Goal: Task Accomplishment & Management: Manage account settings

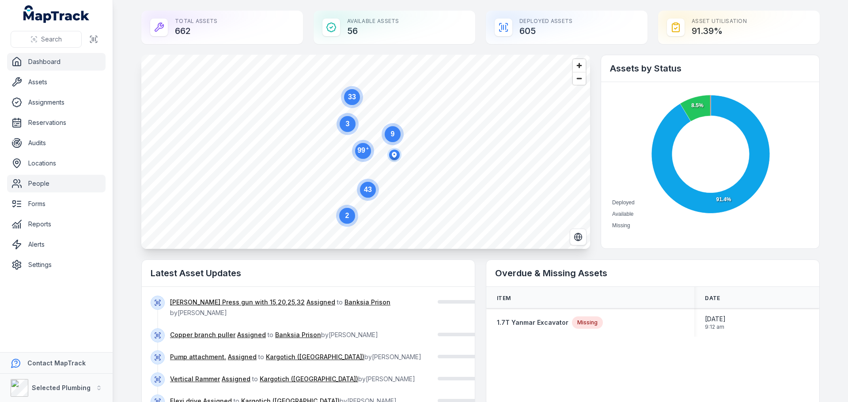
click at [28, 183] on link "People" at bounding box center [56, 184] width 98 height 18
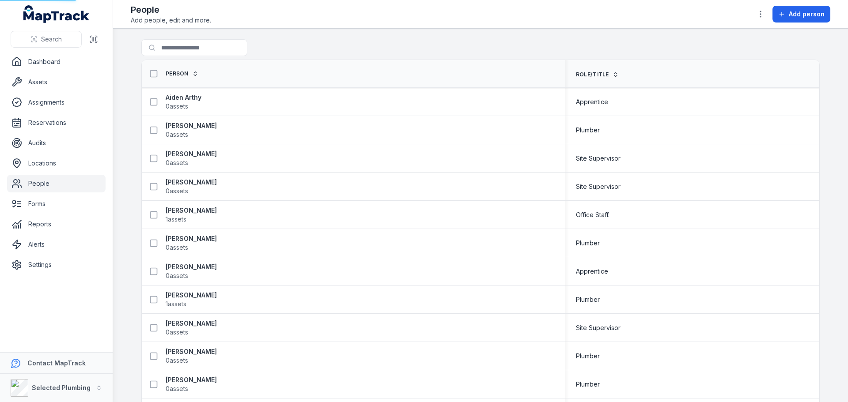
click at [39, 181] on link "People" at bounding box center [56, 184] width 98 height 18
click at [169, 49] on input "Search for people" at bounding box center [211, 47] width 141 height 17
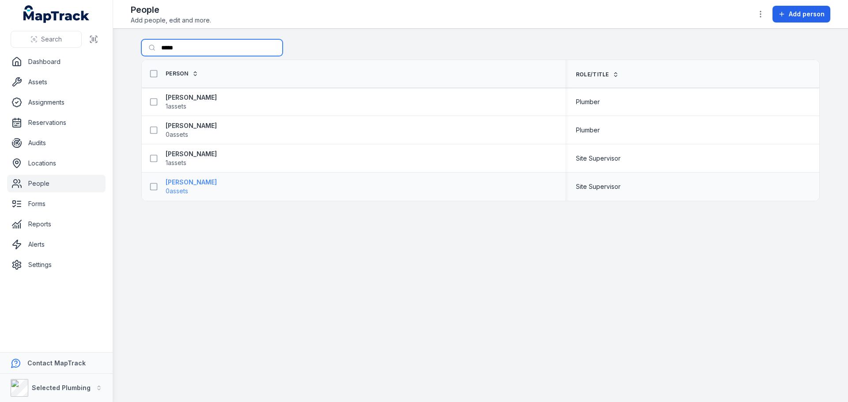
type input "*****"
click at [180, 181] on strong "[PERSON_NAME]" at bounding box center [191, 182] width 51 height 9
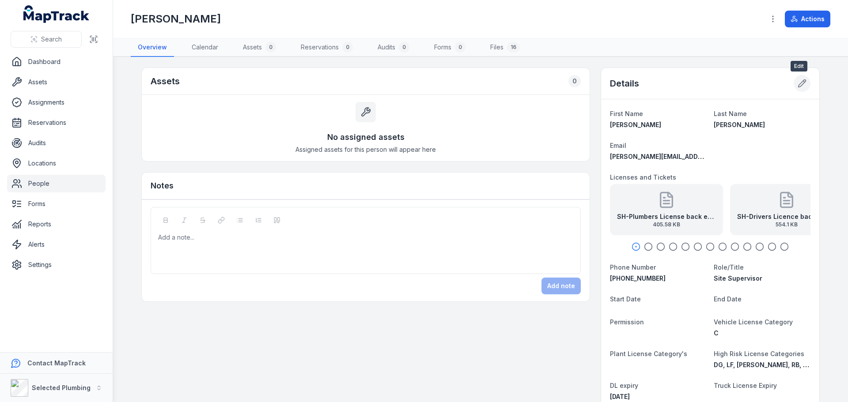
click at [800, 82] on icon at bounding box center [801, 83] width 9 height 9
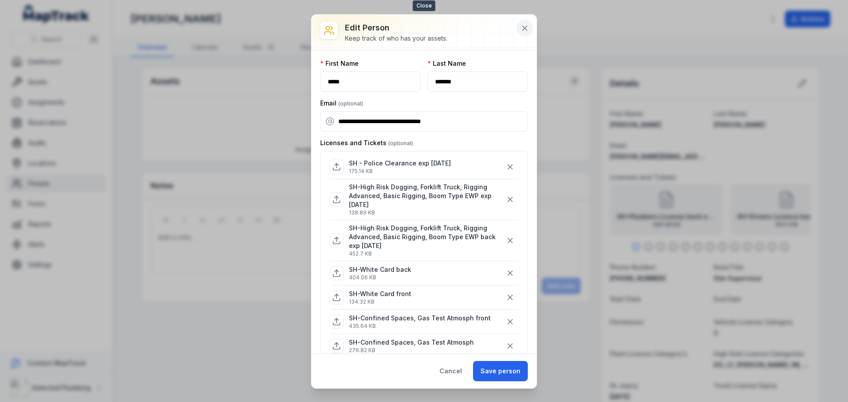
click at [528, 28] on icon at bounding box center [524, 28] width 9 height 9
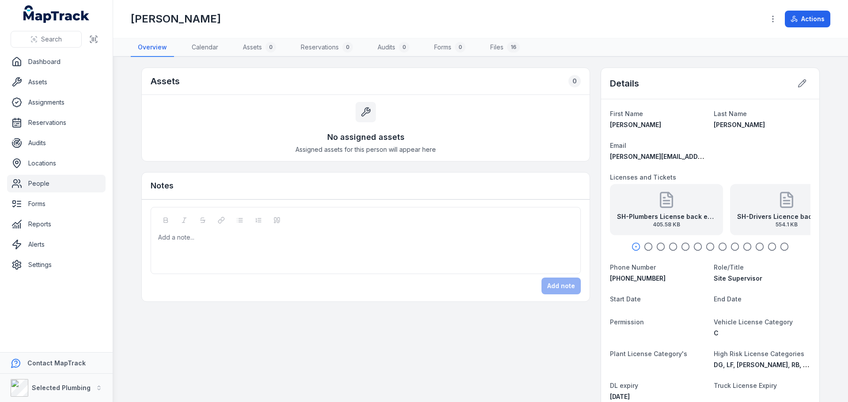
click at [43, 183] on link "People" at bounding box center [56, 184] width 98 height 18
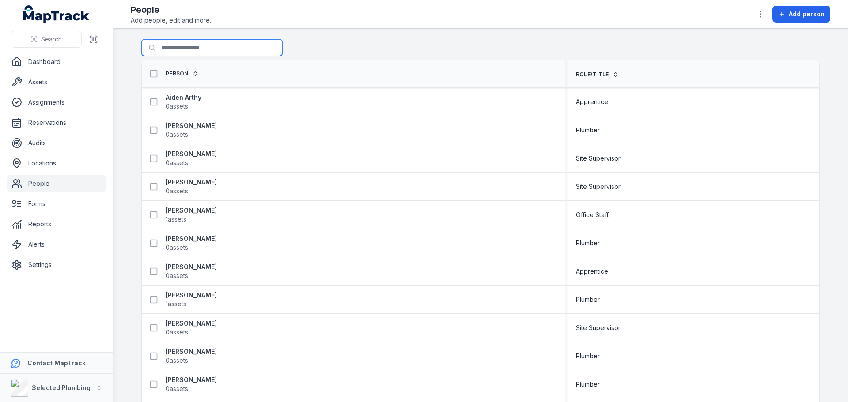
click at [173, 52] on input "Search for people" at bounding box center [211, 47] width 141 height 17
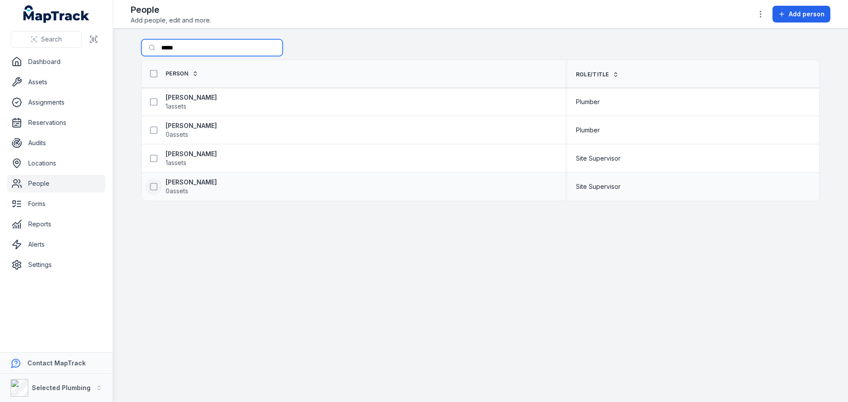
type input "*****"
click at [156, 187] on icon at bounding box center [153, 186] width 9 height 9
drag, startPoint x: 510, startPoint y: 382, endPoint x: 508, endPoint y: 370, distance: 12.2
click at [510, 382] on button "button" at bounding box center [512, 381] width 29 height 17
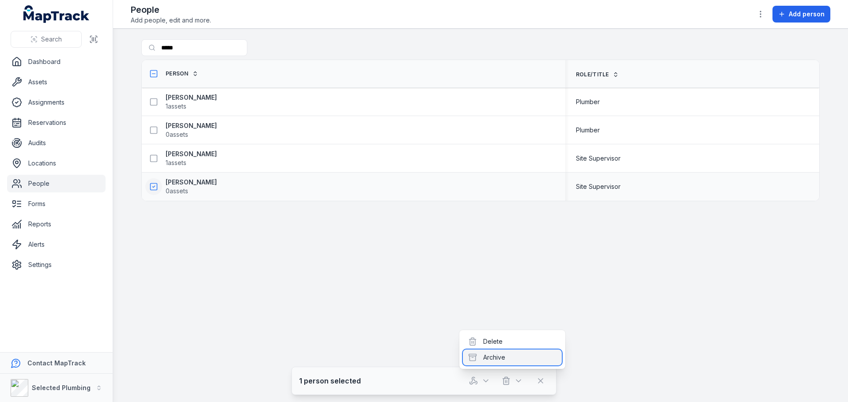
click at [497, 357] on div "Archive" at bounding box center [512, 358] width 99 height 16
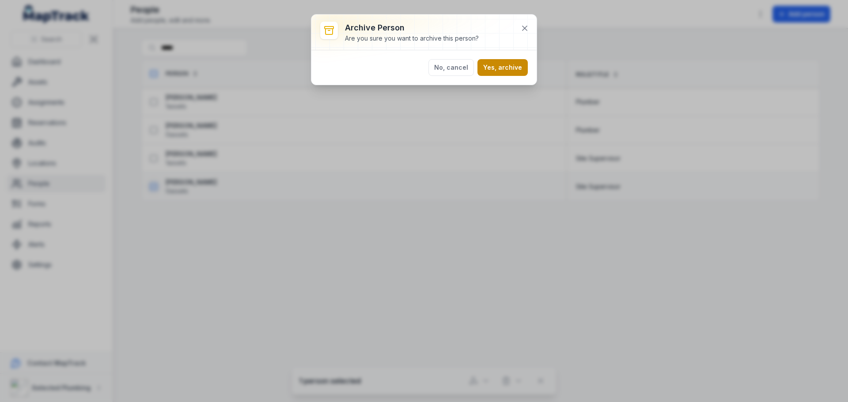
click at [504, 66] on button "Yes, archive" at bounding box center [502, 67] width 50 height 17
